Goal: Information Seeking & Learning: Compare options

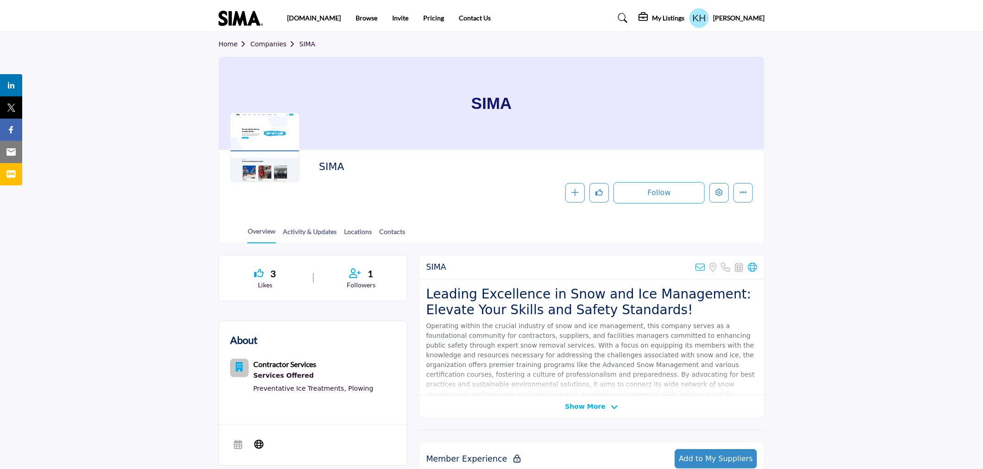
click at [756, 18] on h5 "[PERSON_NAME]" at bounding box center [738, 17] width 51 height 9
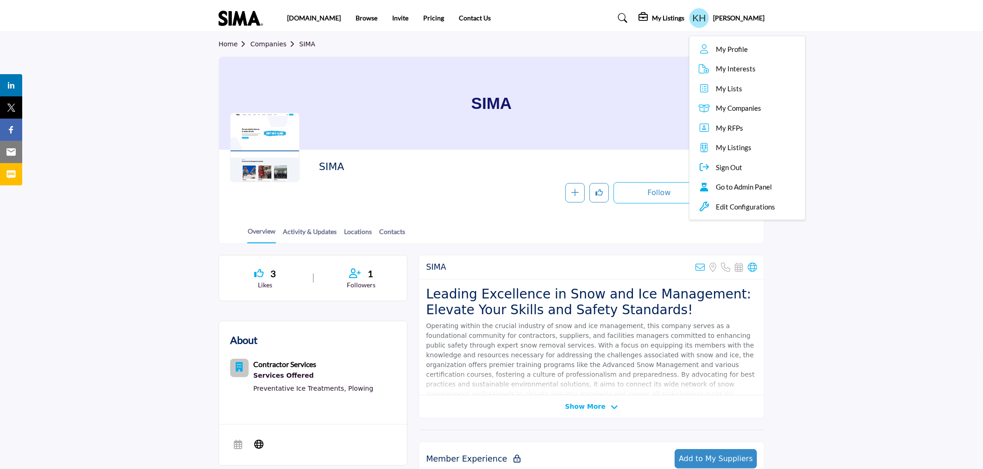
click at [834, 249] on section "3 Likes 1" at bounding box center [491, 462] width 983 height 437
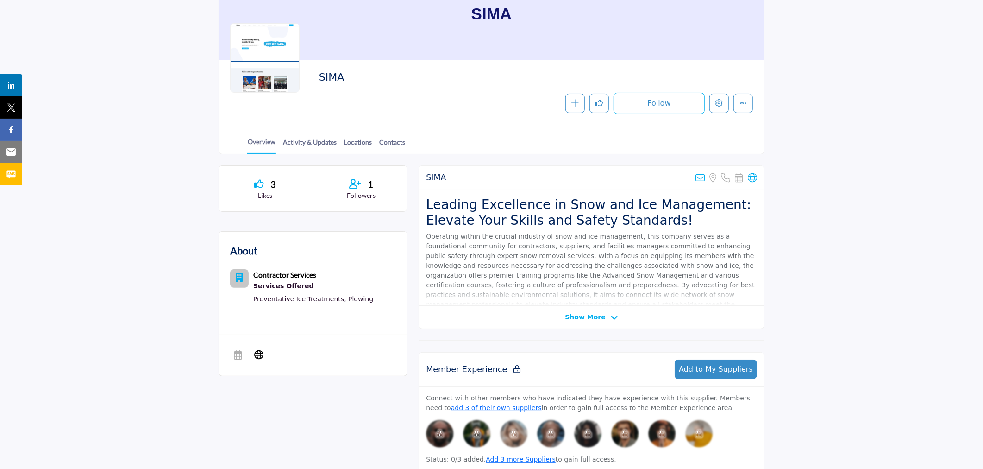
scroll to position [103, 0]
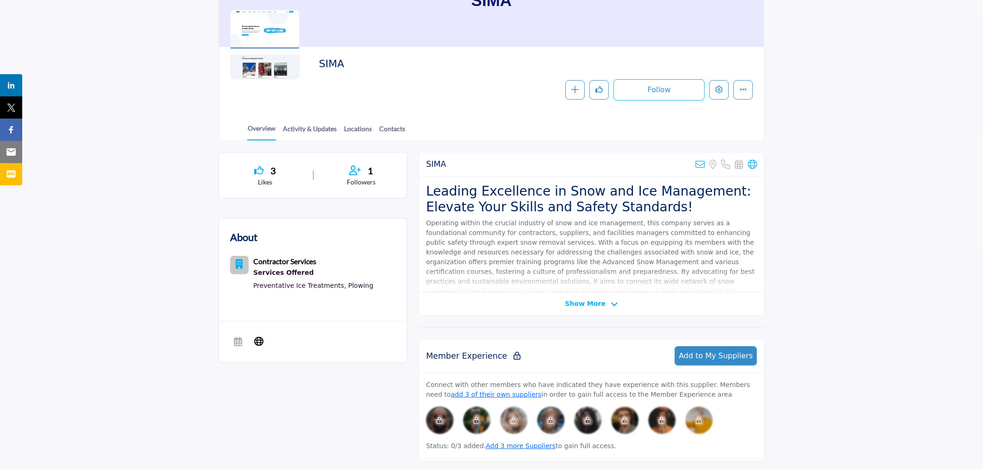
click at [599, 304] on span "Show More" at bounding box center [585, 304] width 40 height 10
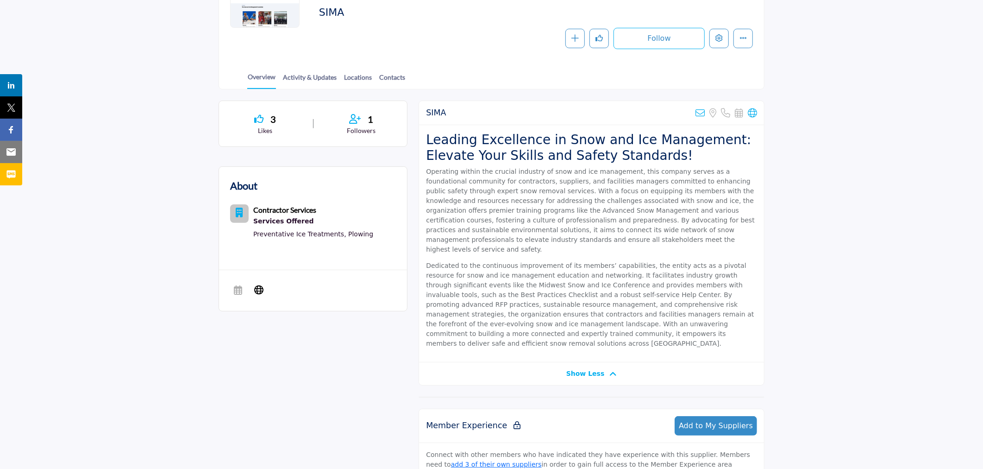
scroll to position [0, 0]
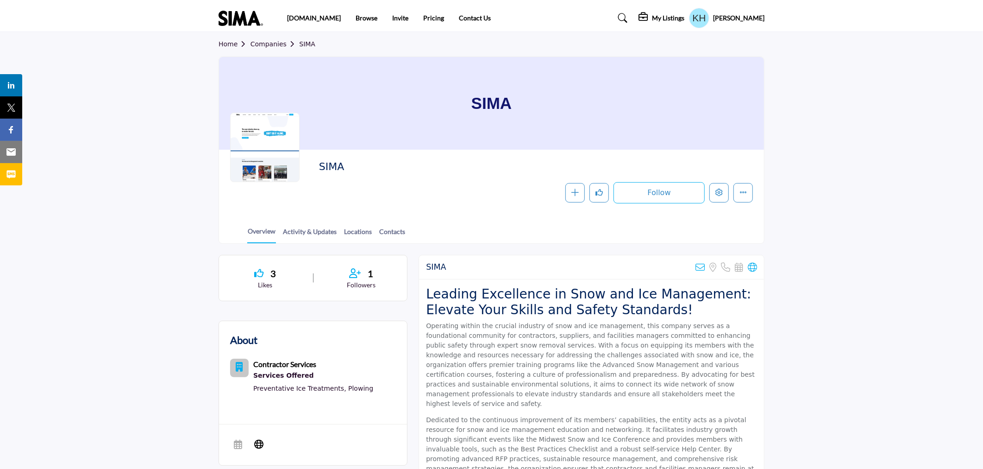
click at [628, 19] on icon at bounding box center [623, 17] width 9 height 9
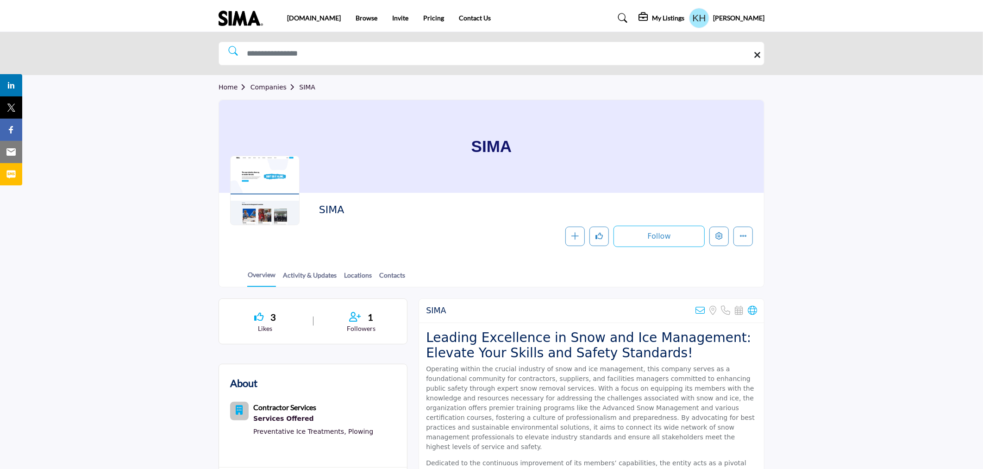
click at [684, 19] on h5 "My Listings" at bounding box center [668, 18] width 32 height 8
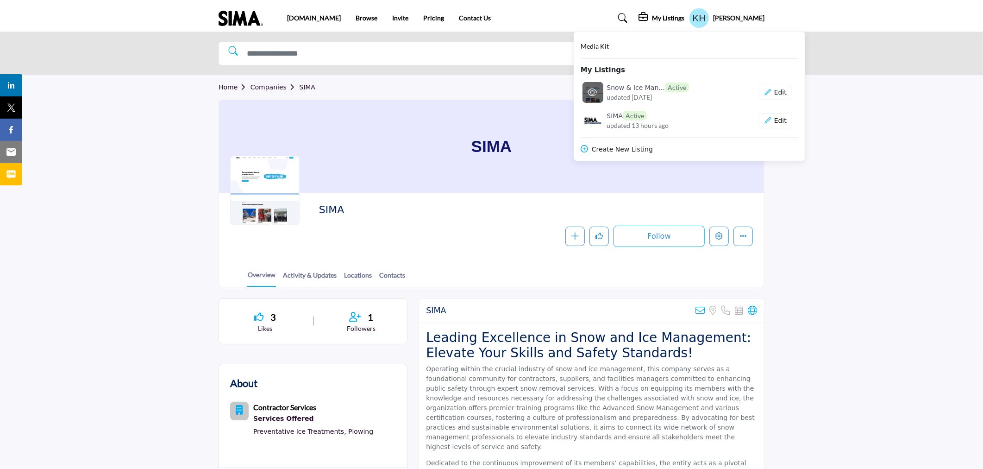
click at [652, 91] on h6 "Snow & Ice Man... Active" at bounding box center [648, 87] width 82 height 10
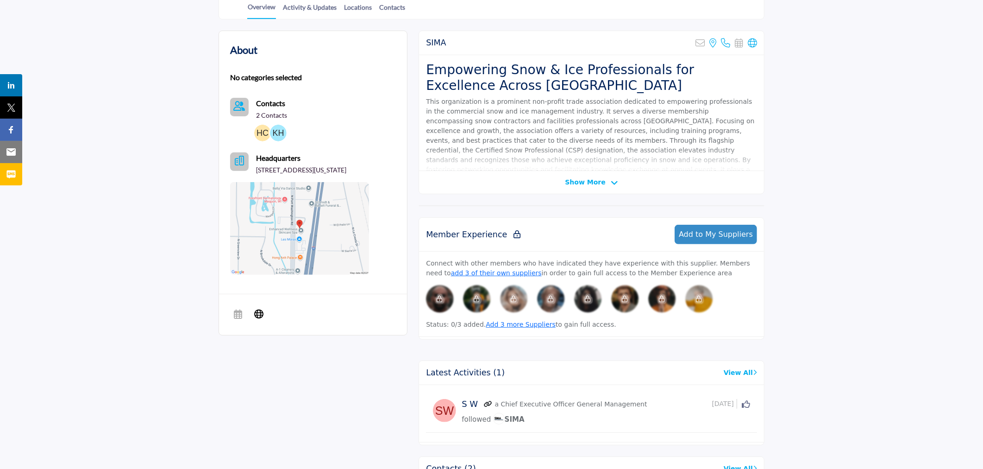
scroll to position [206, 0]
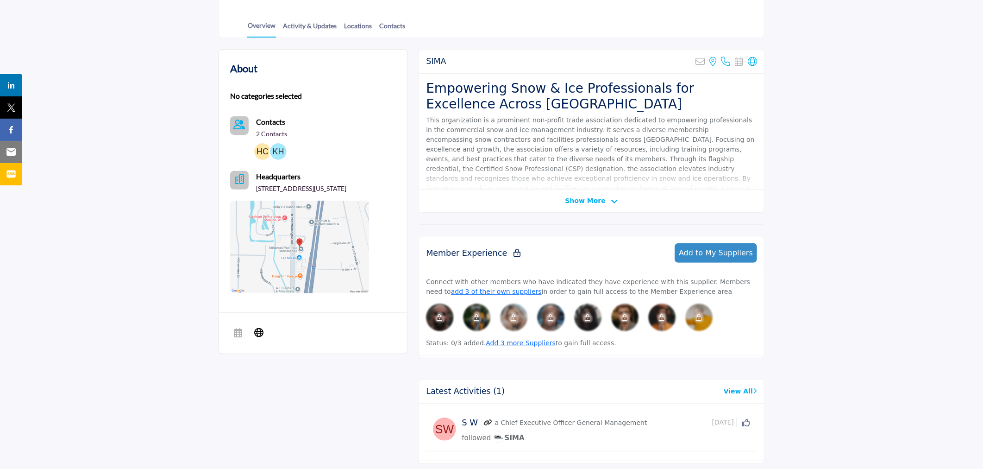
click at [581, 198] on span "Show More" at bounding box center [585, 201] width 40 height 10
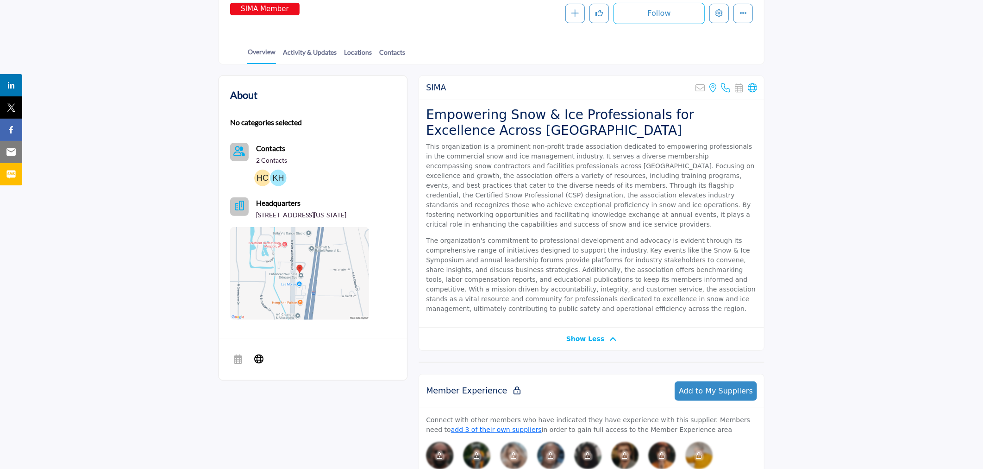
scroll to position [0, 0]
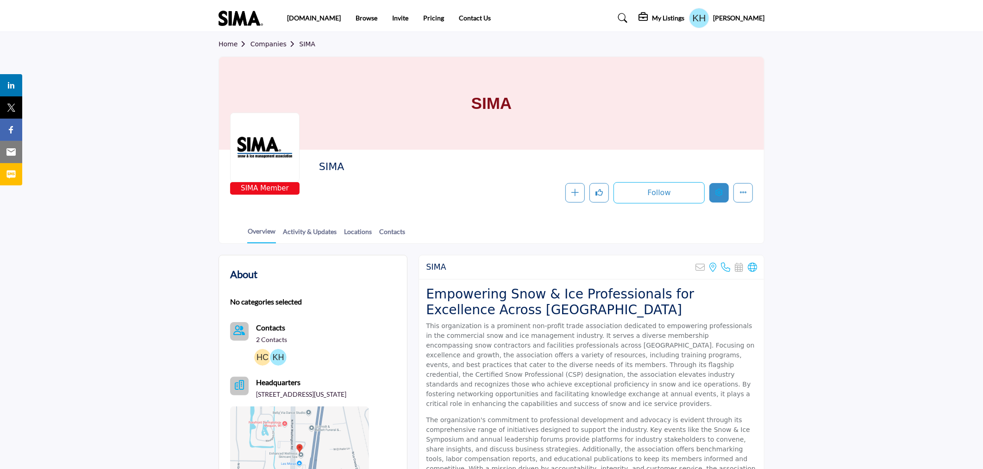
click at [720, 196] on icon "Edit company" at bounding box center [718, 191] width 7 height 7
click at [743, 194] on icon "More details" at bounding box center [742, 191] width 7 height 7
click at [722, 193] on icon "Edit company" at bounding box center [718, 191] width 7 height 7
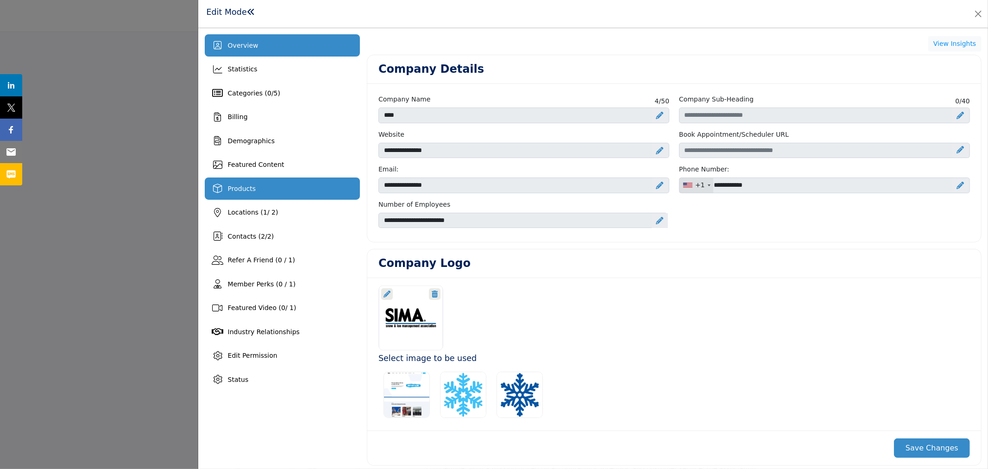
click at [244, 187] on span "Products" at bounding box center [242, 188] width 28 height 7
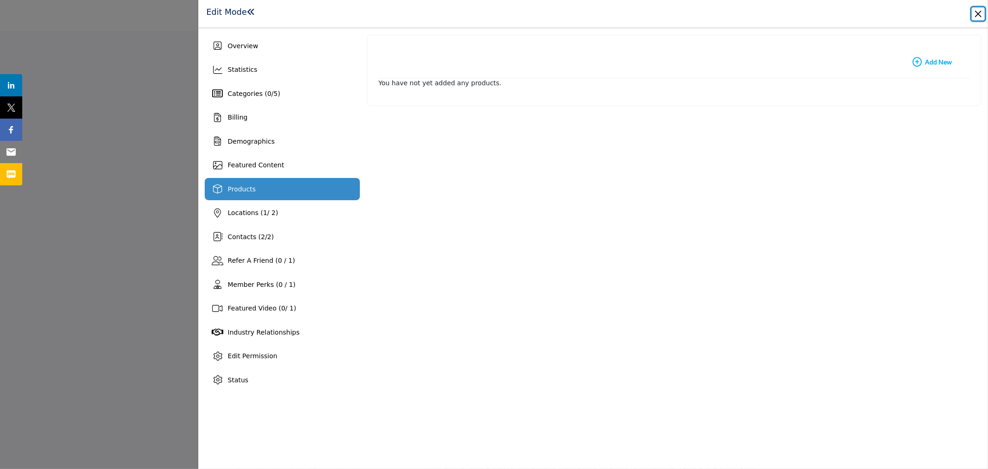
click at [978, 12] on button "Close" at bounding box center [977, 13] width 13 height 13
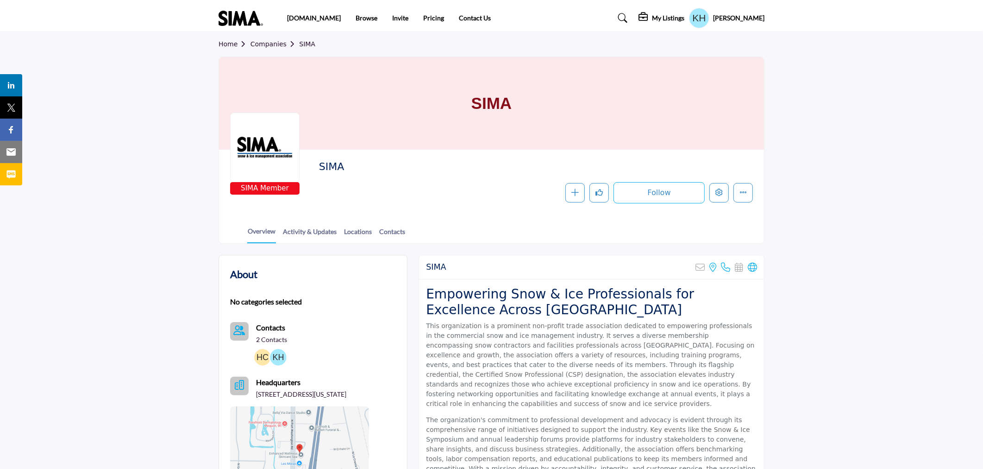
click at [680, 18] on h5 "My Listings" at bounding box center [668, 18] width 32 height 8
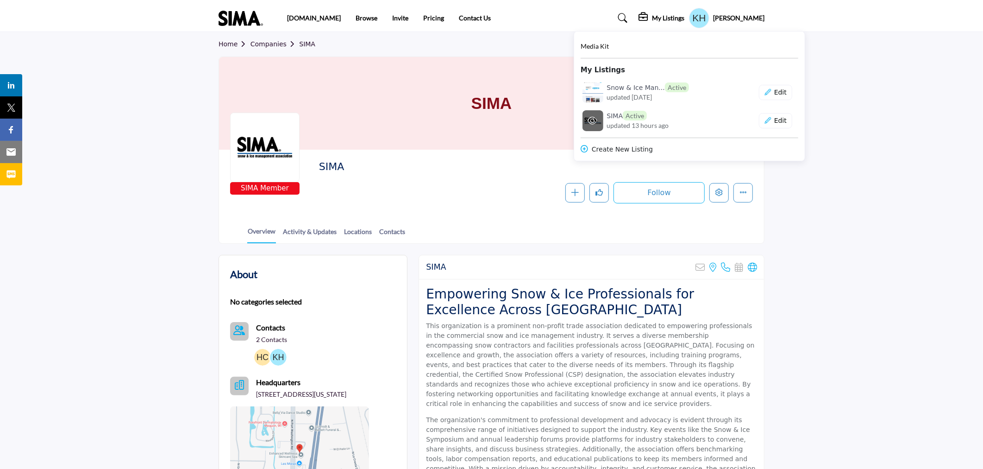
click at [647, 122] on span "updated 13 hours ago" at bounding box center [638, 125] width 62 height 10
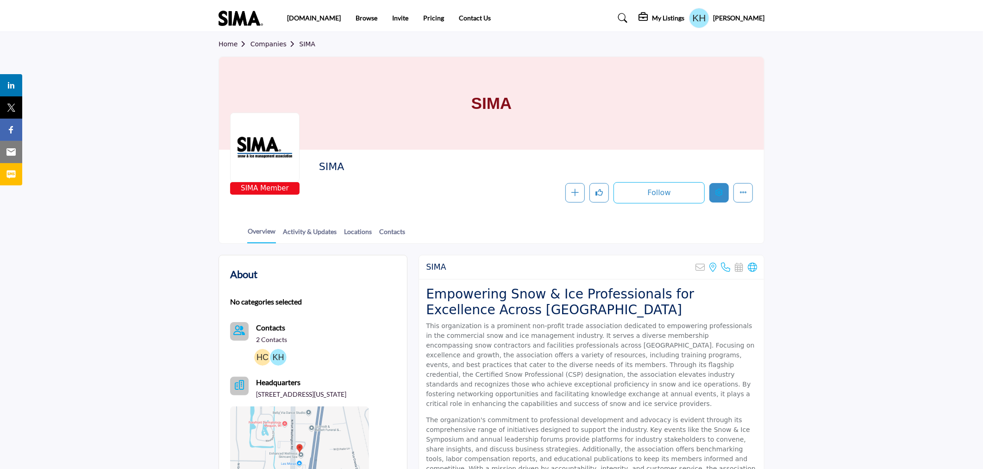
click at [720, 191] on icon "Edit company" at bounding box center [718, 191] width 7 height 7
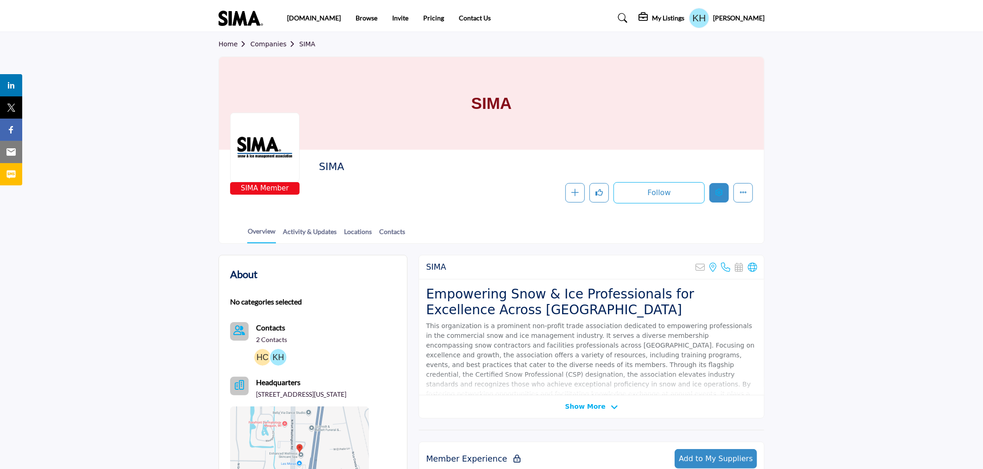
click at [719, 195] on icon "Edit company" at bounding box center [718, 191] width 7 height 7
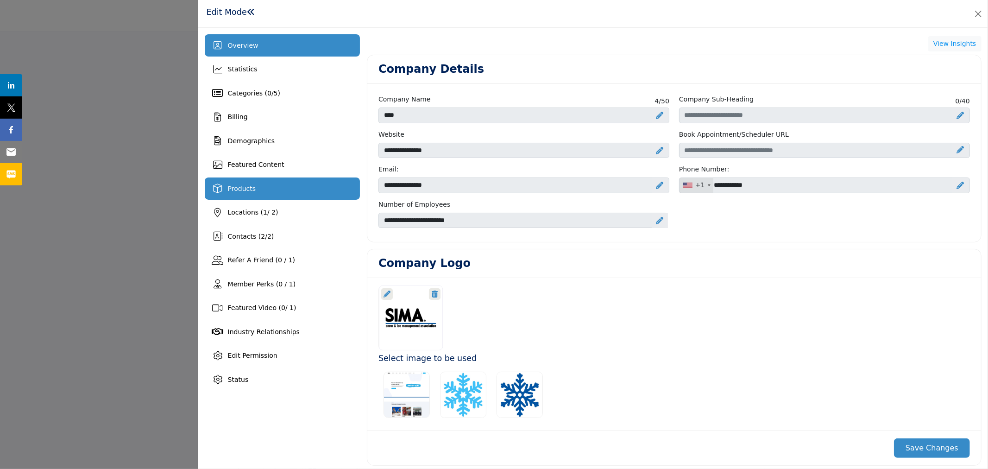
click at [257, 186] on div "Products" at bounding box center [282, 188] width 155 height 22
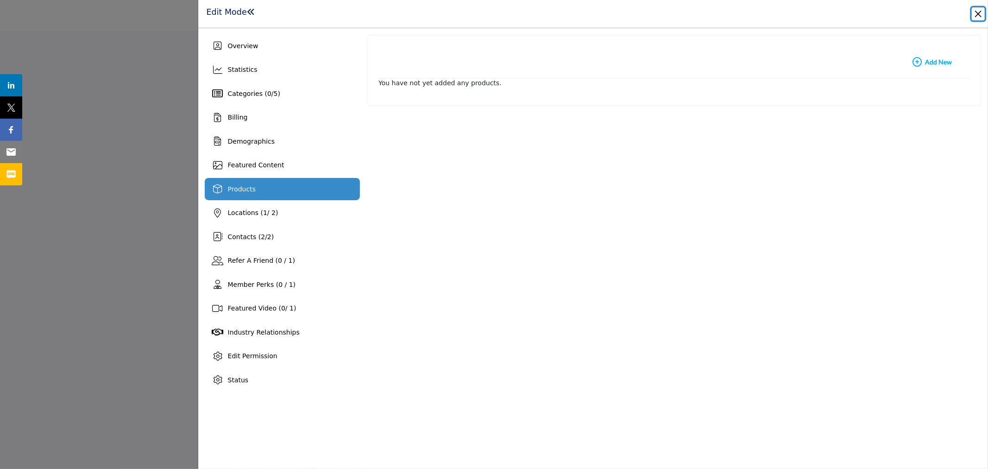
click at [975, 13] on button "Close" at bounding box center [977, 13] width 13 height 13
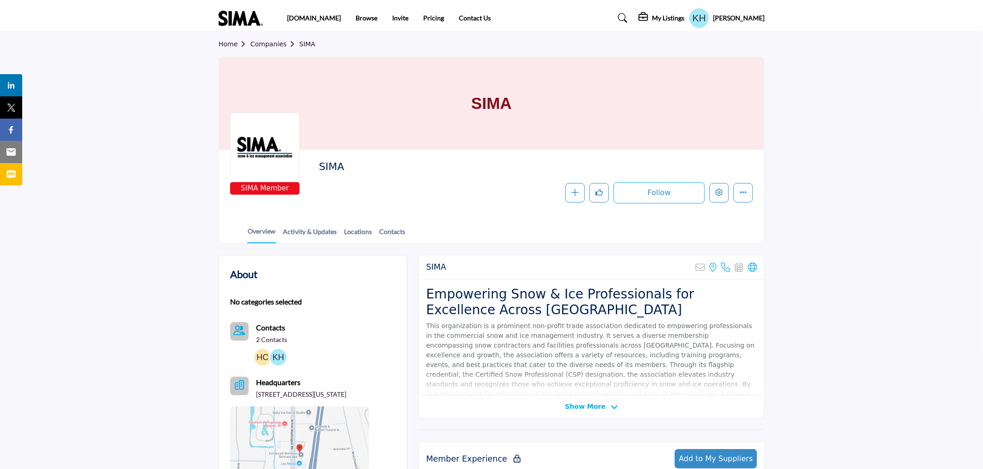
click at [683, 15] on h5 "My Listings" at bounding box center [668, 18] width 32 height 8
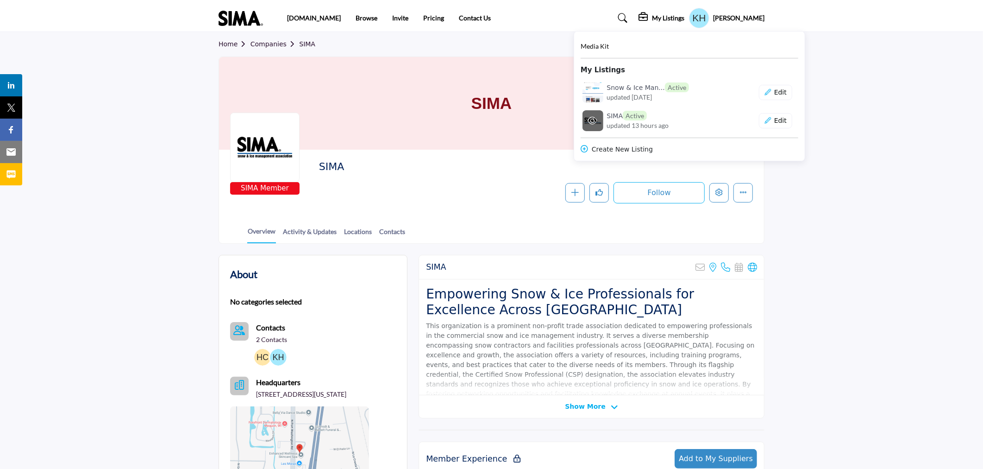
click at [638, 119] on h6 "SIMA Active" at bounding box center [627, 116] width 40 height 10
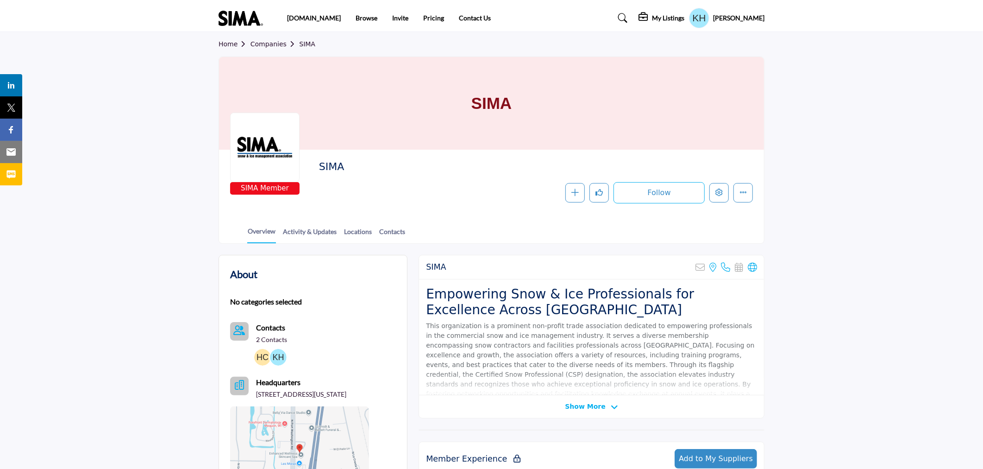
click at [880, 183] on section "Home Companies SIMA SIMA SIMA Member SIMA Follow Following Message Recommend Ad…" at bounding box center [491, 138] width 983 height 212
click at [718, 199] on button "Edit company" at bounding box center [718, 192] width 19 height 19
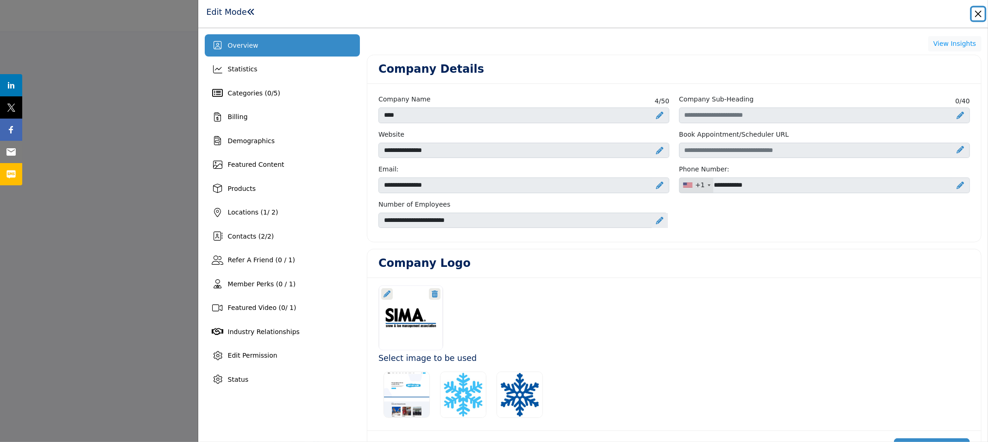
click at [975, 16] on button "Close" at bounding box center [977, 13] width 13 height 13
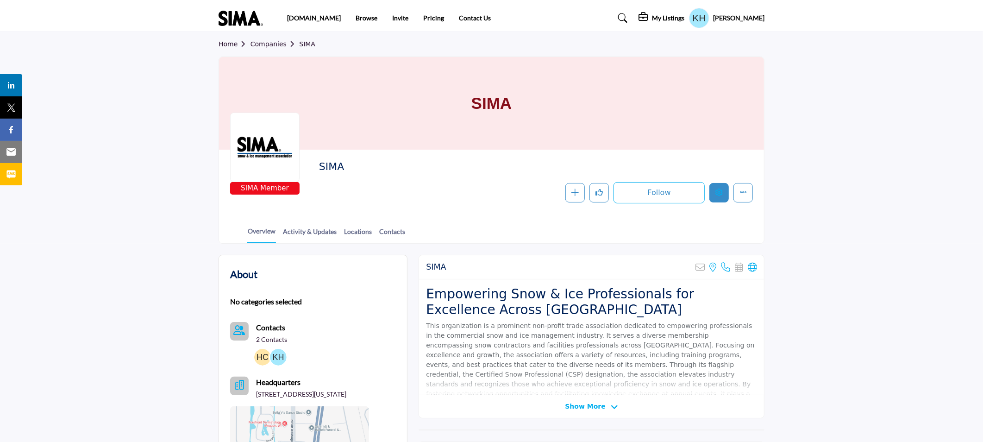
click at [719, 194] on icon "Edit company" at bounding box center [718, 191] width 7 height 7
click at [680, 16] on div at bounding box center [491, 221] width 983 height 442
click at [680, 15] on h5 "My Listings" at bounding box center [668, 18] width 32 height 8
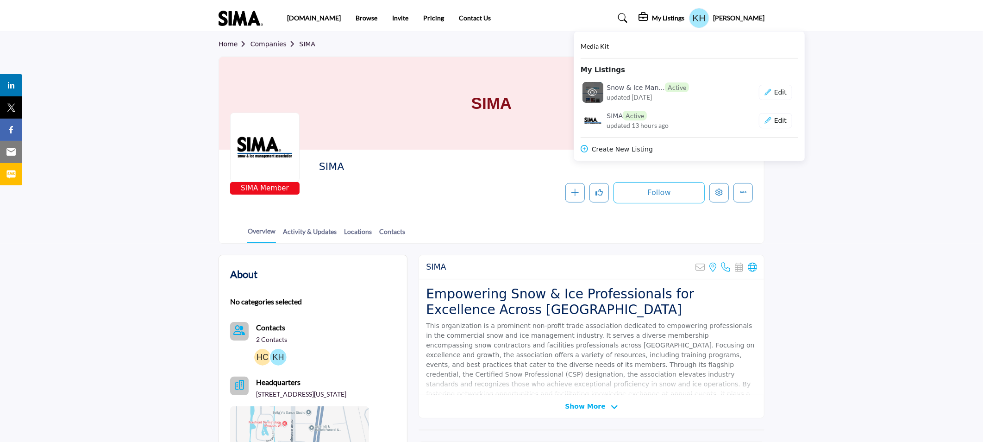
click at [633, 93] on span "updated [DATE]" at bounding box center [629, 97] width 45 height 10
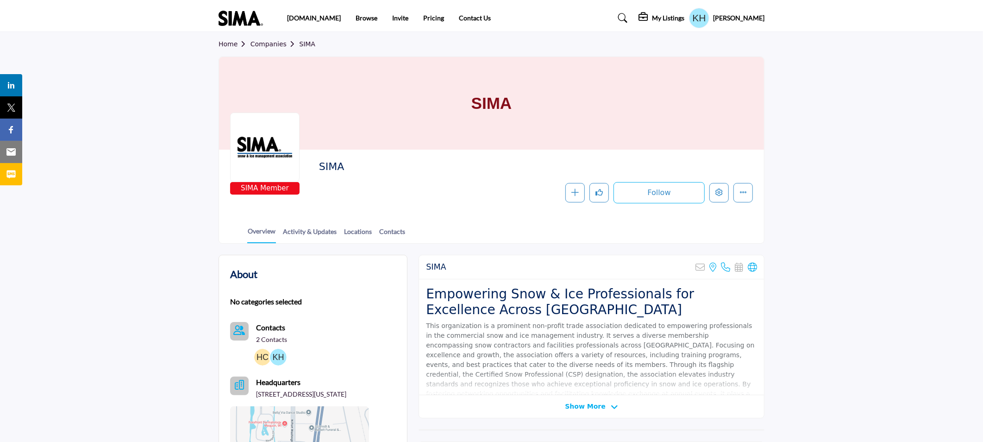
click at [681, 17] on h5 "My Listings" at bounding box center [668, 18] width 32 height 8
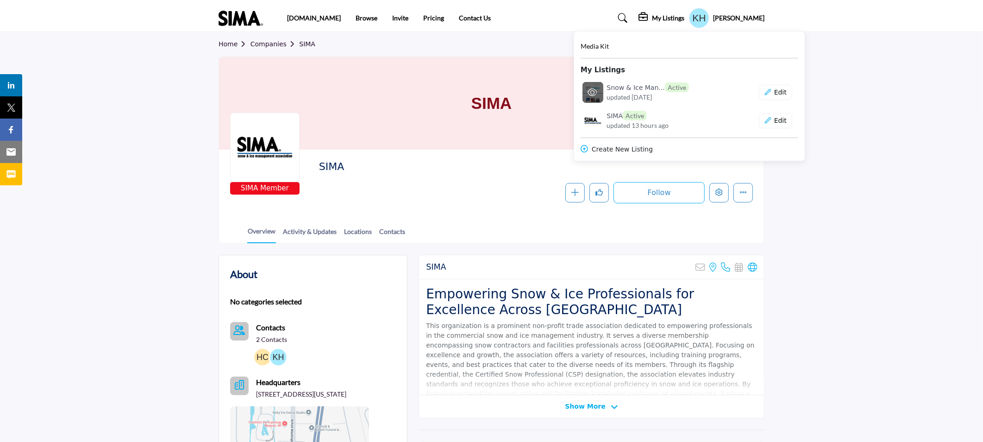
click at [597, 91] on icon at bounding box center [592, 92] width 9 height 8
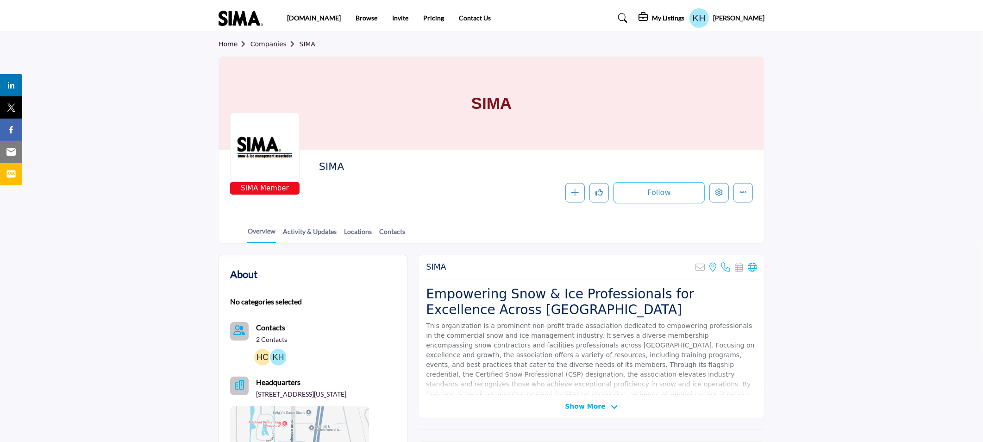
click at [682, 16] on h5 "My Listings" at bounding box center [668, 18] width 32 height 8
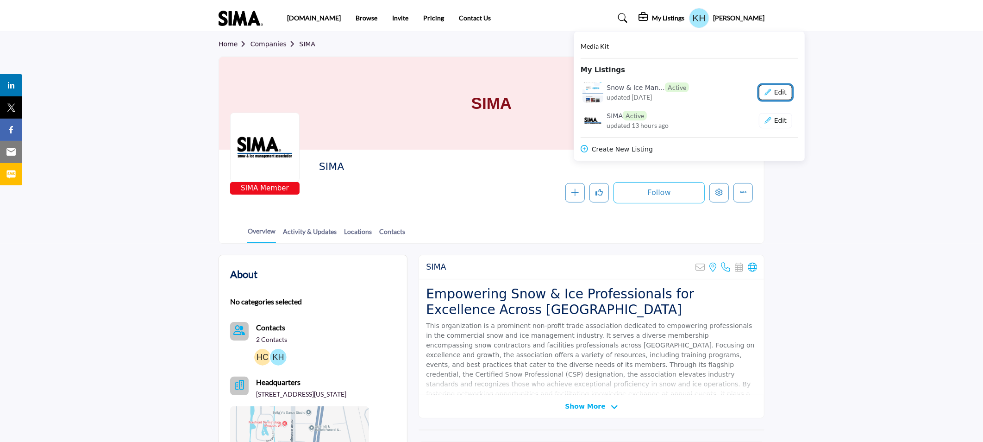
click at [786, 90] on button "Edit" at bounding box center [775, 93] width 33 height 16
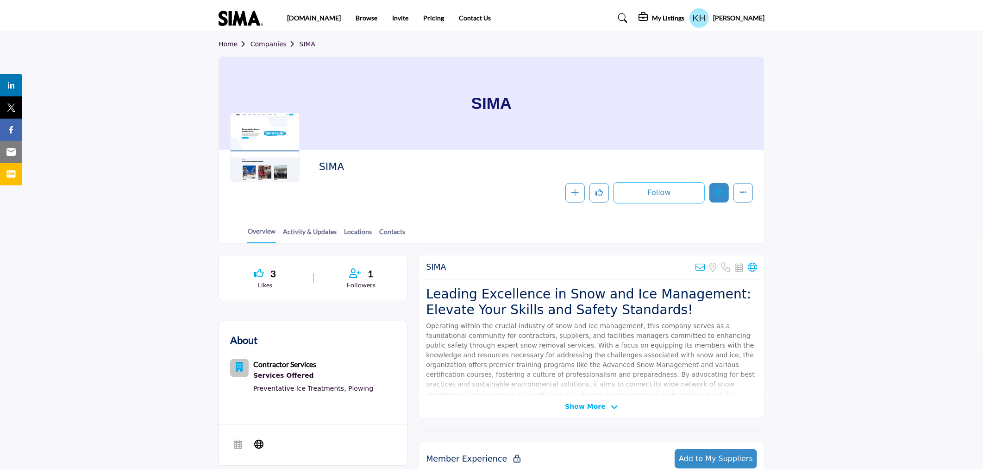
click at [720, 195] on icon "Edit company" at bounding box center [718, 191] width 7 height 7
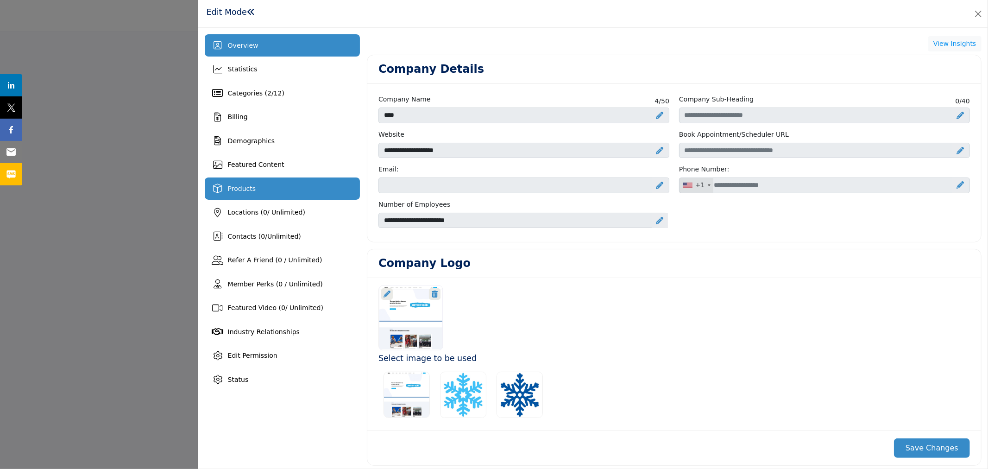
click at [252, 190] on span "Products" at bounding box center [242, 188] width 28 height 7
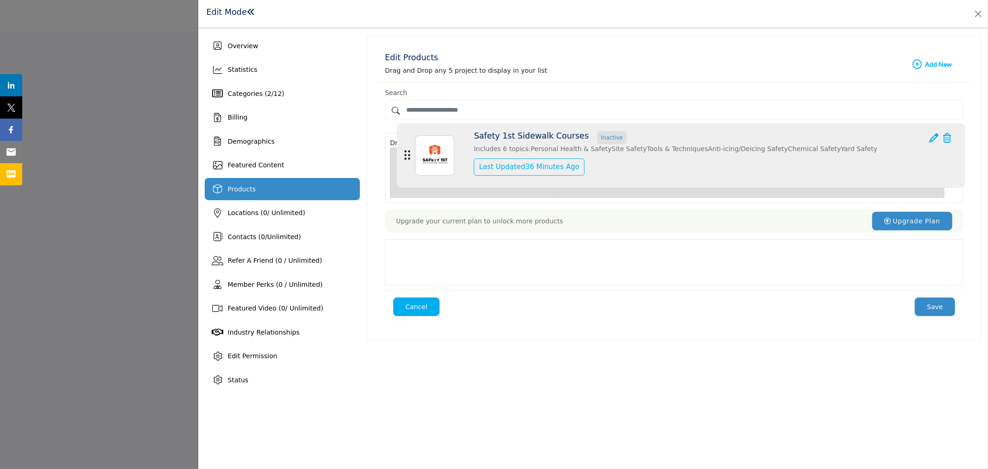
drag, startPoint x: 400, startPoint y: 251, endPoint x: 407, endPoint y: 154, distance: 97.5
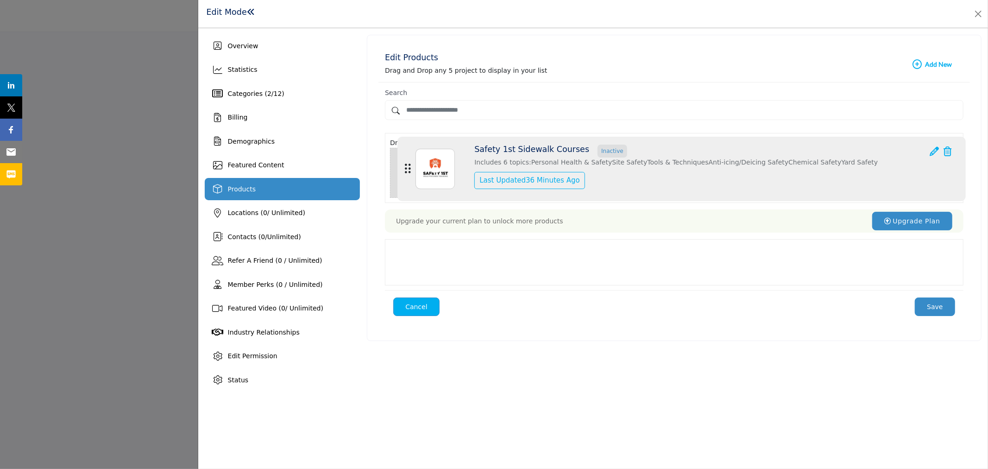
drag, startPoint x: 400, startPoint y: 253, endPoint x: 408, endPoint y: 169, distance: 84.1
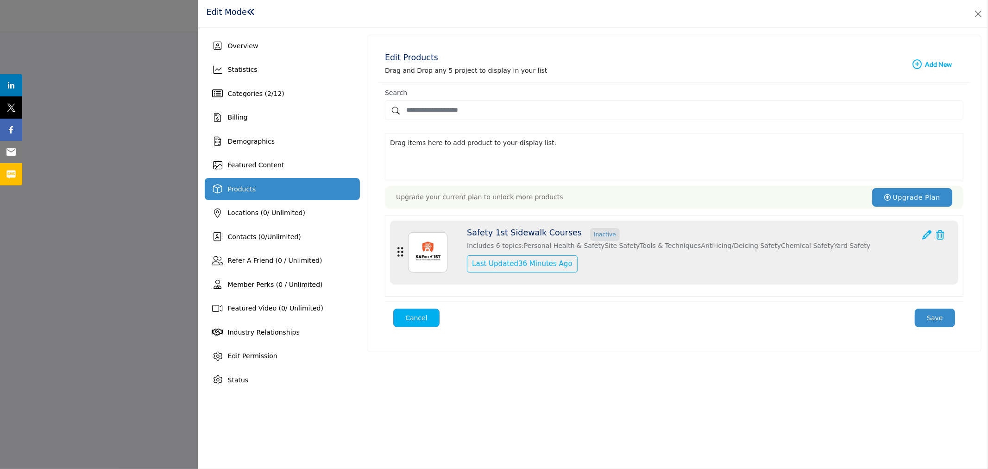
click at [533, 371] on div "Edit Products Drag and Drop any 5 project to display in your list Add New Add N…" at bounding box center [674, 213] width 614 height 356
click at [975, 13] on button "Close" at bounding box center [977, 13] width 13 height 13
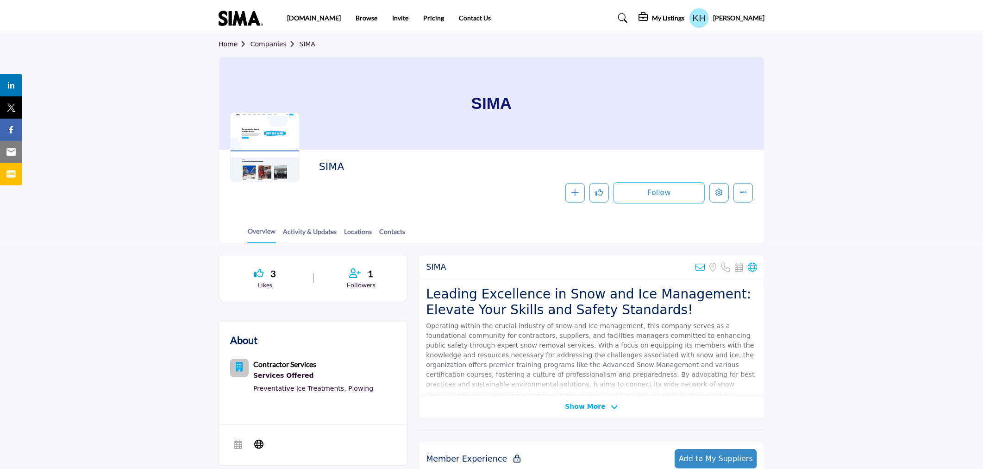
click at [750, 23] on div "KC Hallgren My Profile My Interests My Lists My Companies My RFPs My Listings S…" at bounding box center [726, 18] width 75 height 20
click at [744, 19] on h5 "[PERSON_NAME]" at bounding box center [738, 17] width 51 height 9
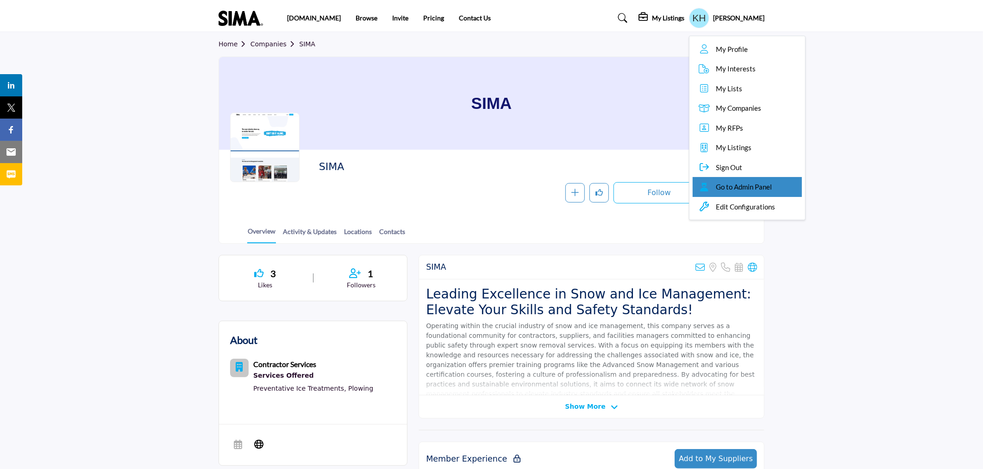
drag, startPoint x: 737, startPoint y: 185, endPoint x: 729, endPoint y: 187, distance: 7.6
click at [729, 187] on span "Go to Admin Panel" at bounding box center [744, 186] width 56 height 11
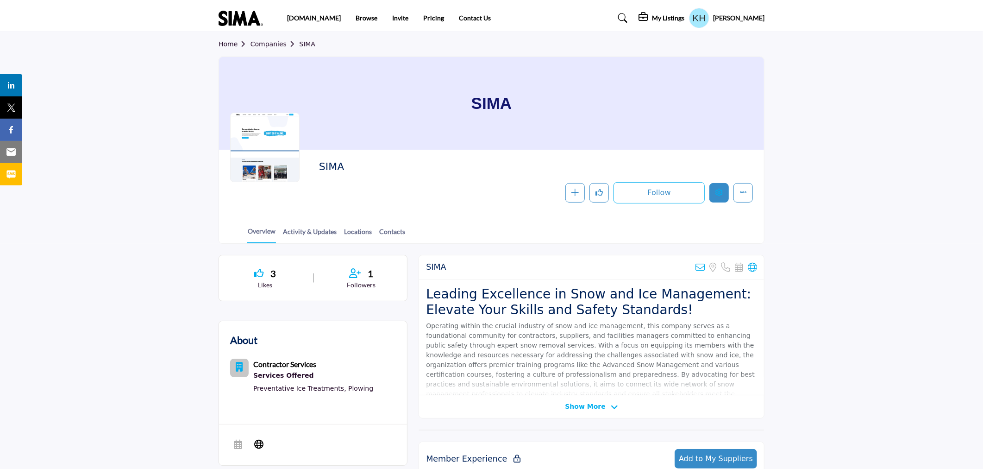
click at [715, 192] on icon "Edit company" at bounding box center [718, 191] width 7 height 7
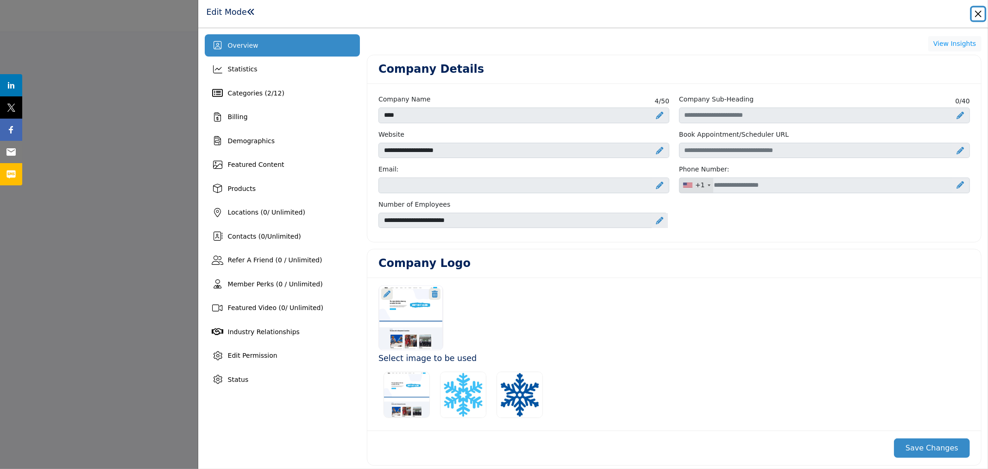
click at [977, 14] on button "Close" at bounding box center [977, 13] width 13 height 13
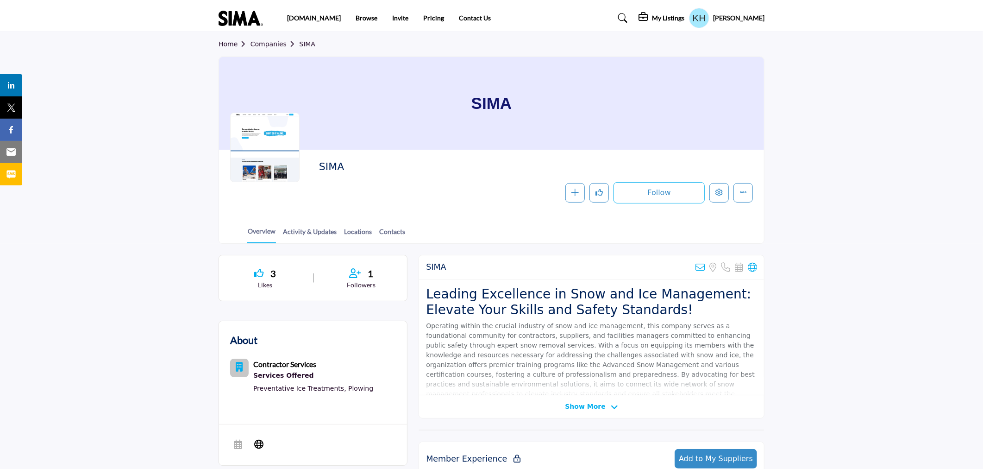
click at [433, 267] on h2 "SIMA" at bounding box center [436, 267] width 20 height 10
click at [329, 164] on h2 "SIMA" at bounding box center [446, 167] width 255 height 12
click at [494, 101] on h1 "SIMA" at bounding box center [491, 103] width 41 height 93
click at [720, 192] on icon "Edit company" at bounding box center [718, 191] width 7 height 7
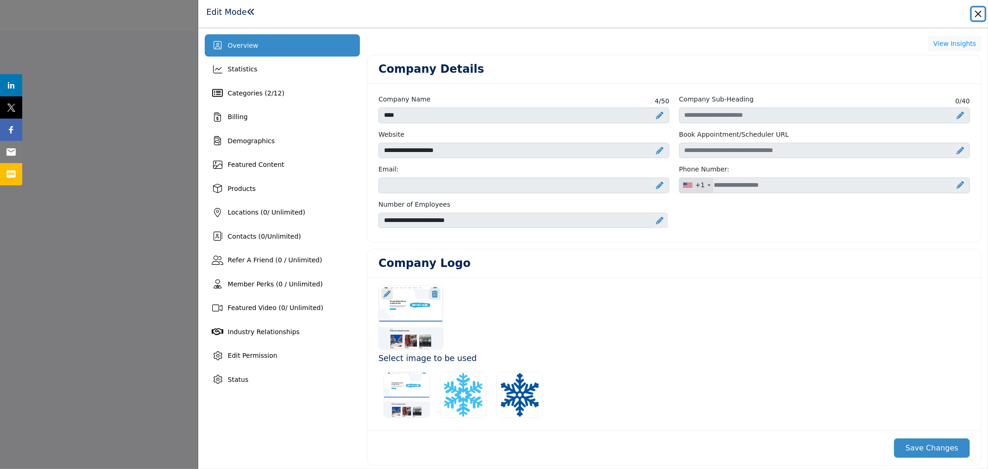
click at [975, 13] on button "Close" at bounding box center [977, 13] width 13 height 13
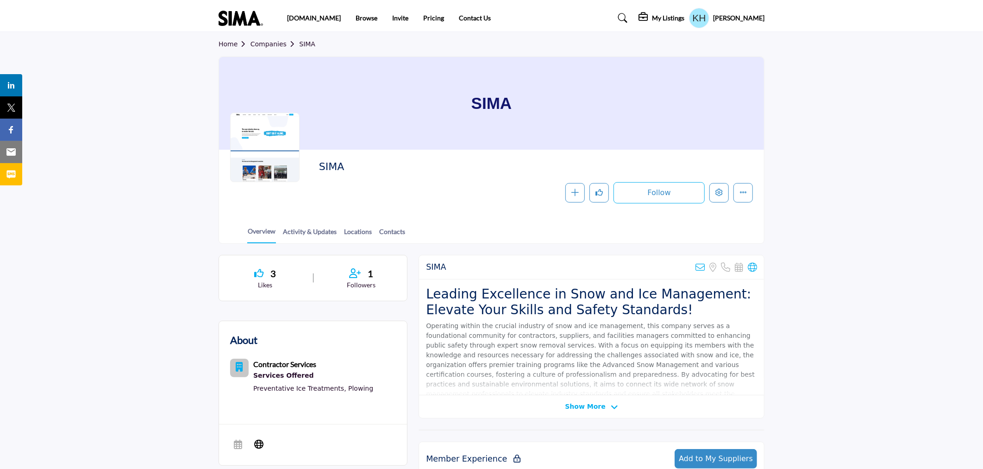
click at [752, 17] on h5 "[PERSON_NAME]" at bounding box center [738, 17] width 51 height 9
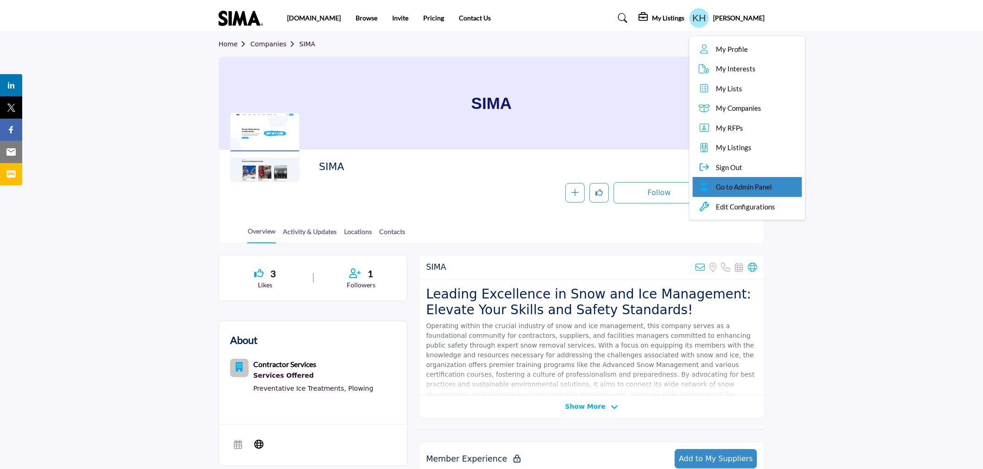
click at [751, 184] on span "Go to Admin Panel" at bounding box center [744, 186] width 56 height 11
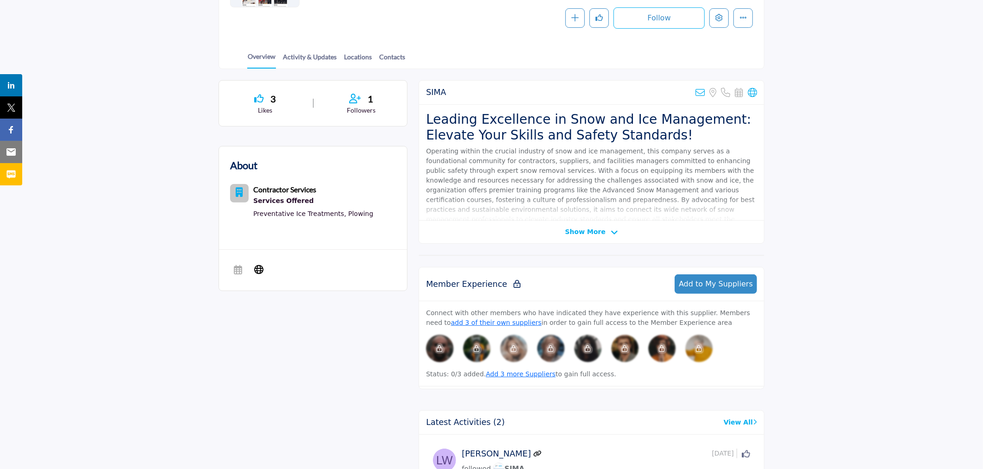
scroll to position [206, 0]
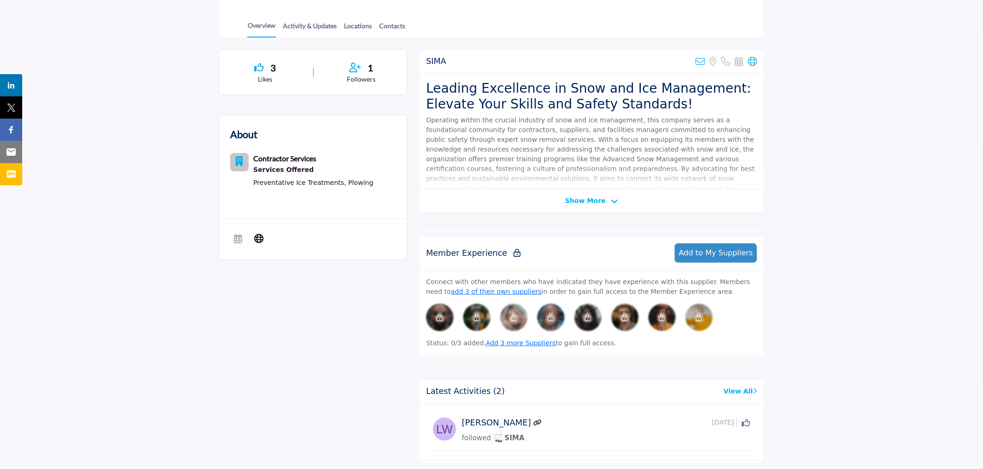
click at [581, 202] on span "Show More" at bounding box center [585, 201] width 40 height 10
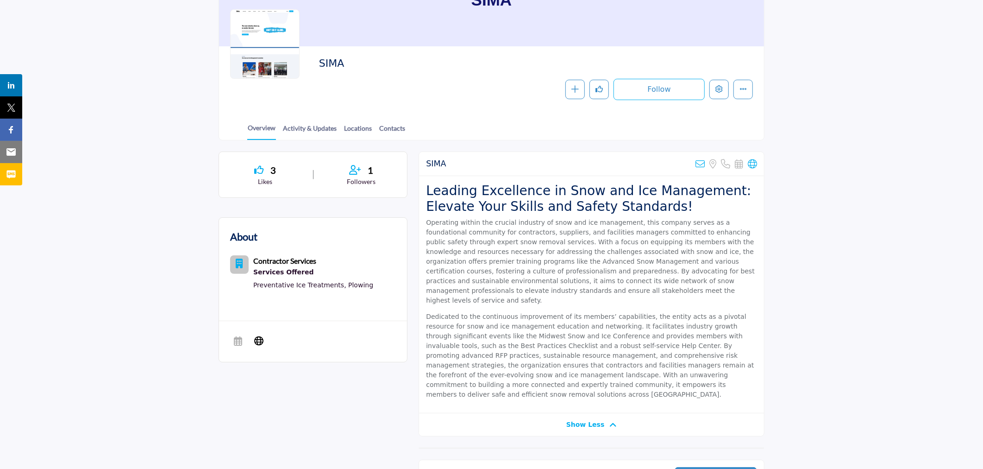
scroll to position [103, 0]
click at [318, 128] on link "Activity & Updates" at bounding box center [309, 132] width 55 height 16
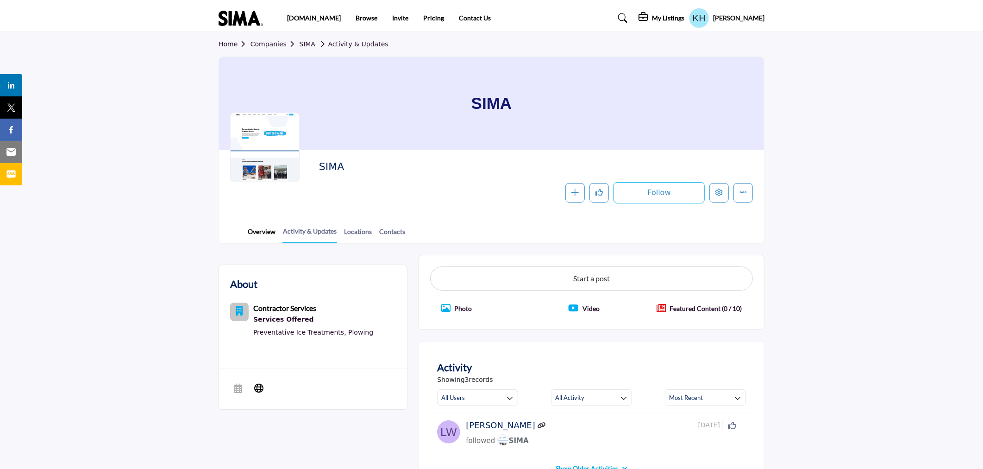
click at [262, 231] on link "Overview" at bounding box center [261, 234] width 29 height 16
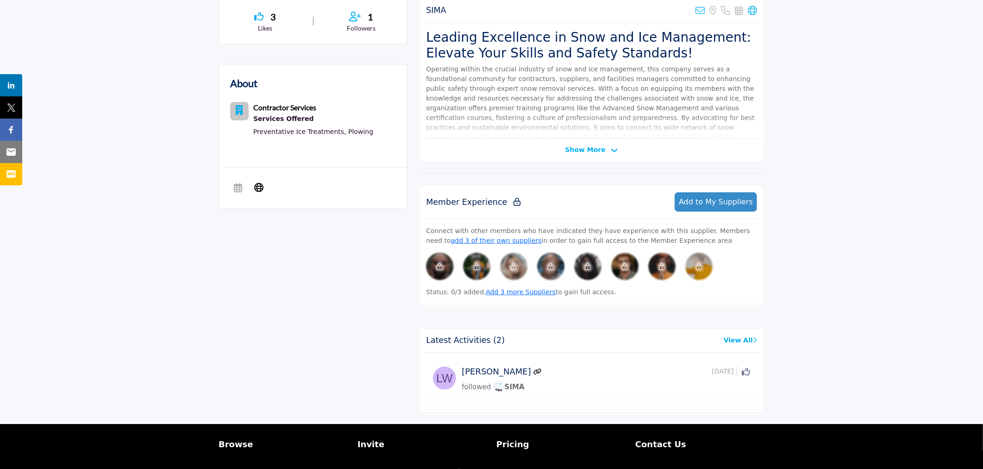
scroll to position [257, 0]
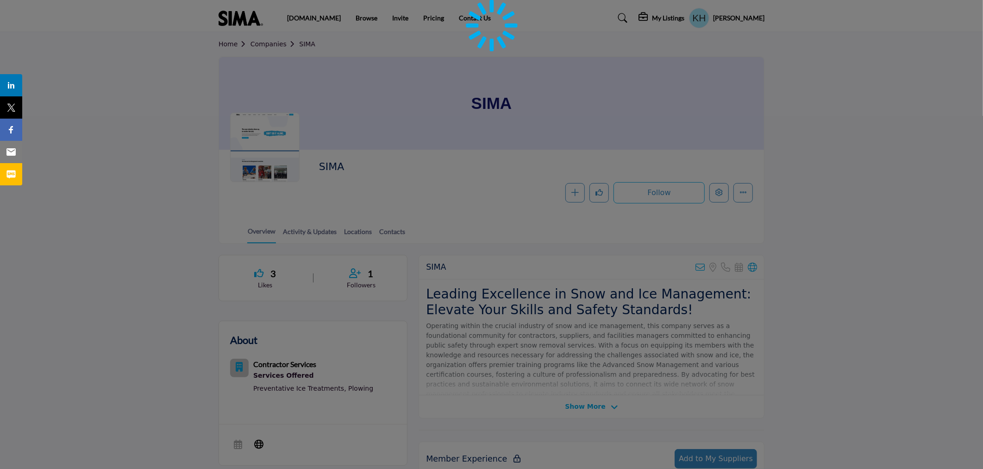
click at [403, 15] on div at bounding box center [491, 234] width 983 height 469
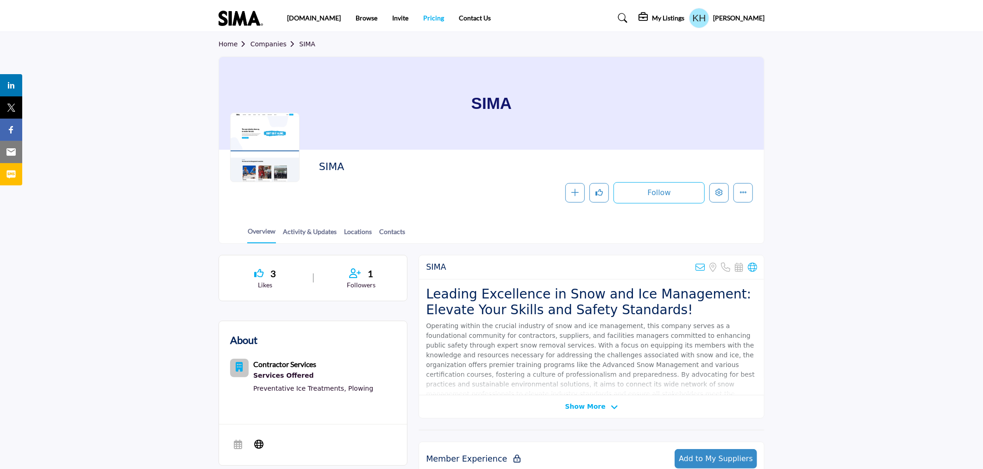
click at [423, 17] on link "Pricing" at bounding box center [433, 18] width 21 height 8
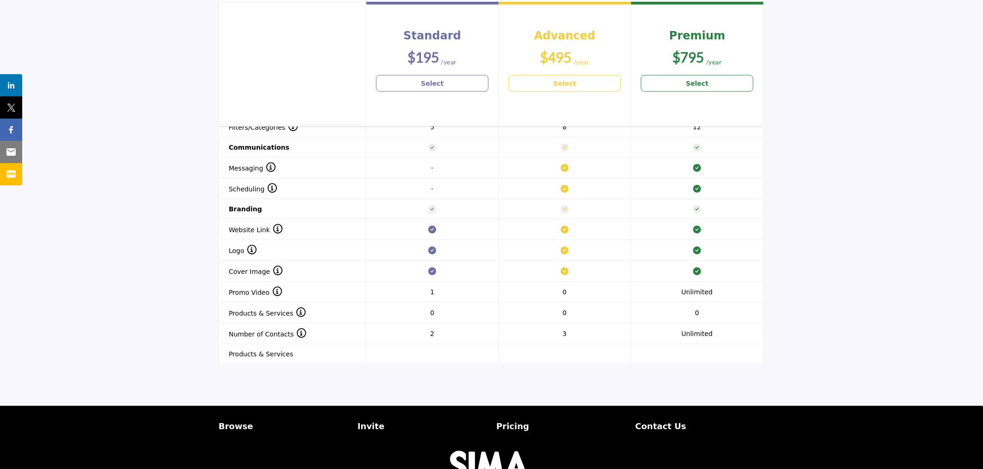
scroll to position [771, 0]
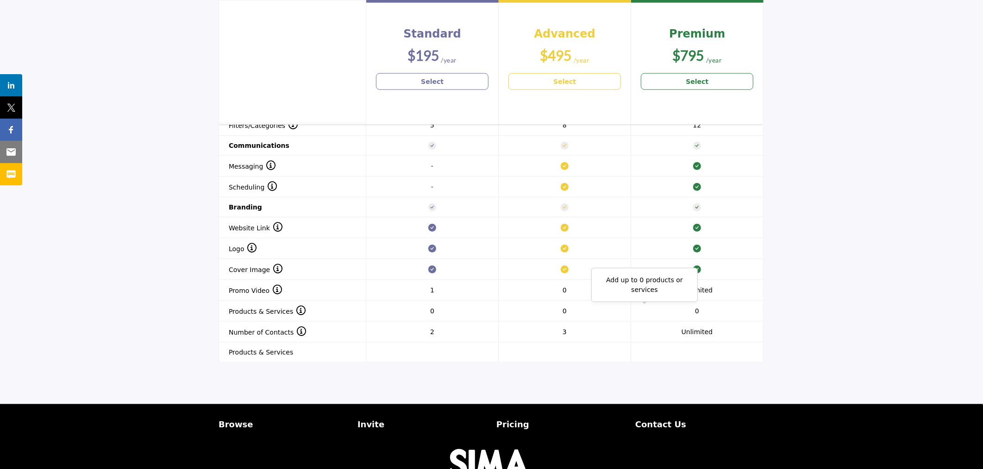
click at [698, 311] on span "0" at bounding box center [697, 310] width 4 height 7
drag, startPoint x: 229, startPoint y: 354, endPoint x: 289, endPoint y: 352, distance: 60.2
click at [289, 352] on th "Products & Services" at bounding box center [292, 352] width 147 height 20
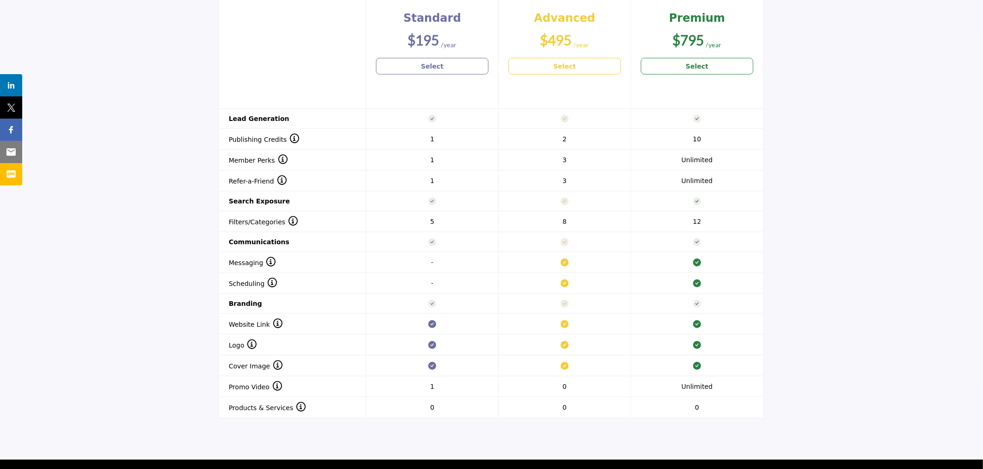
scroll to position [690, 0]
